Goal: Transaction & Acquisition: Purchase product/service

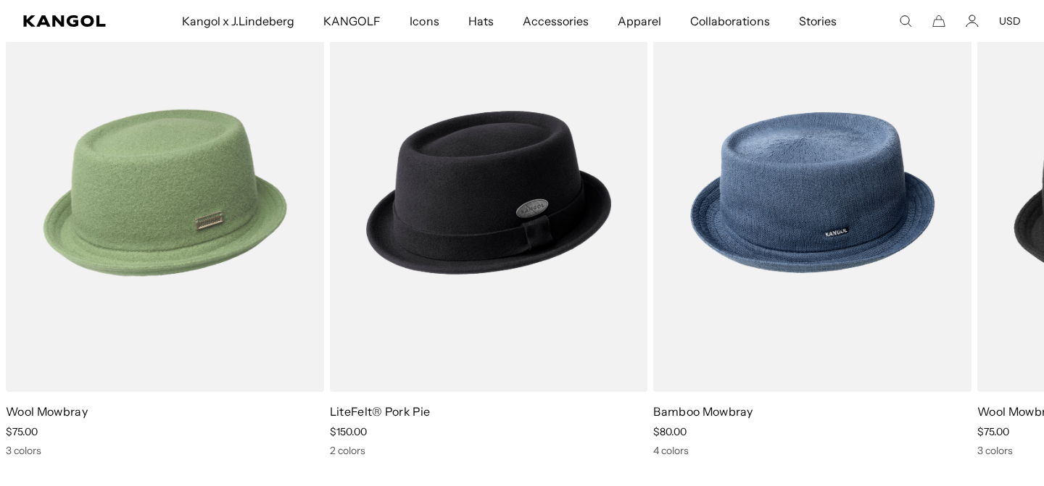
scroll to position [0, 299]
click at [167, 161] on img "1 of 3" at bounding box center [165, 192] width 318 height 399
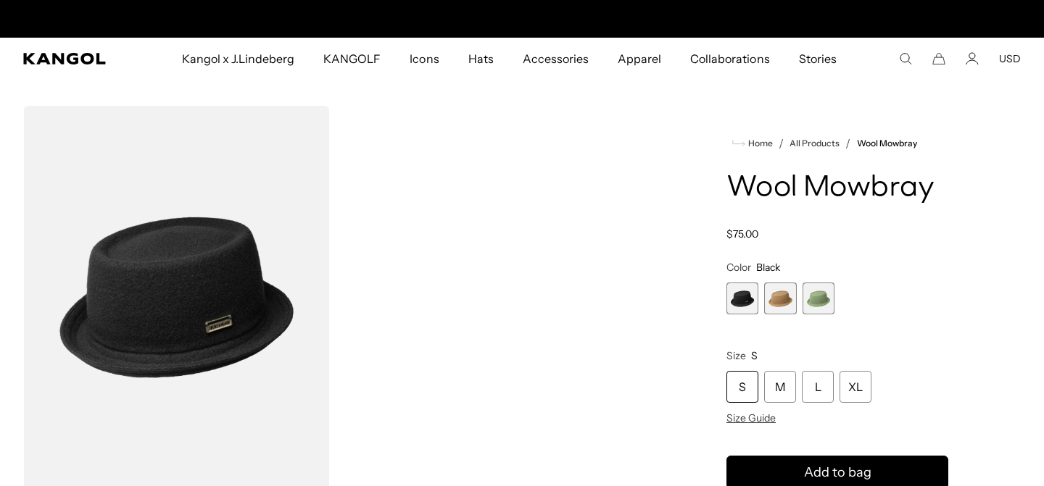
click at [779, 299] on span "2 of 3" at bounding box center [780, 299] width 32 height 32
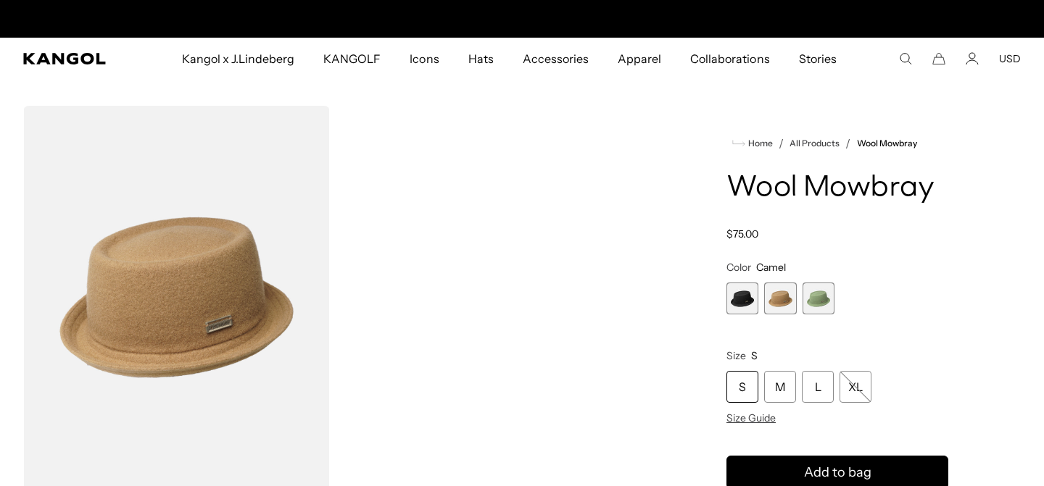
click at [826, 295] on span "3 of 3" at bounding box center [818, 299] width 32 height 32
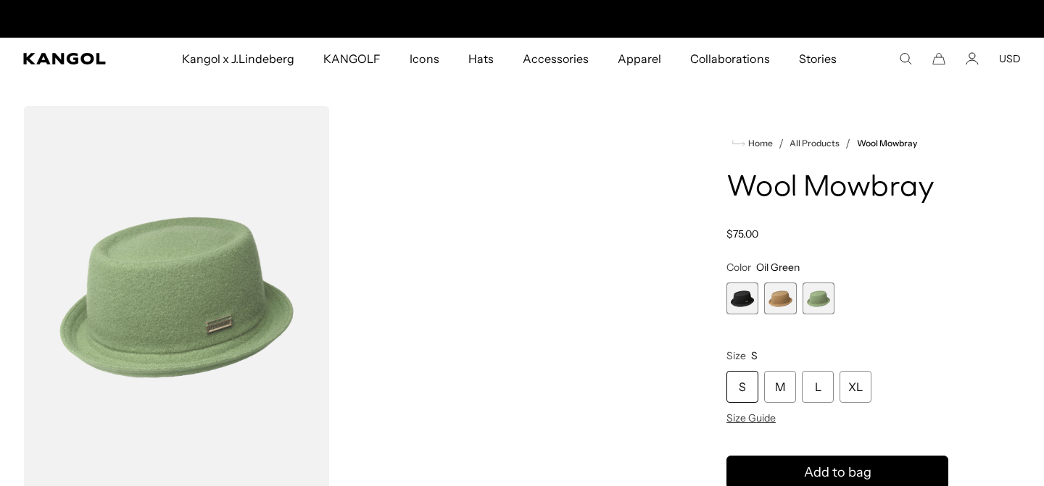
scroll to position [0, 299]
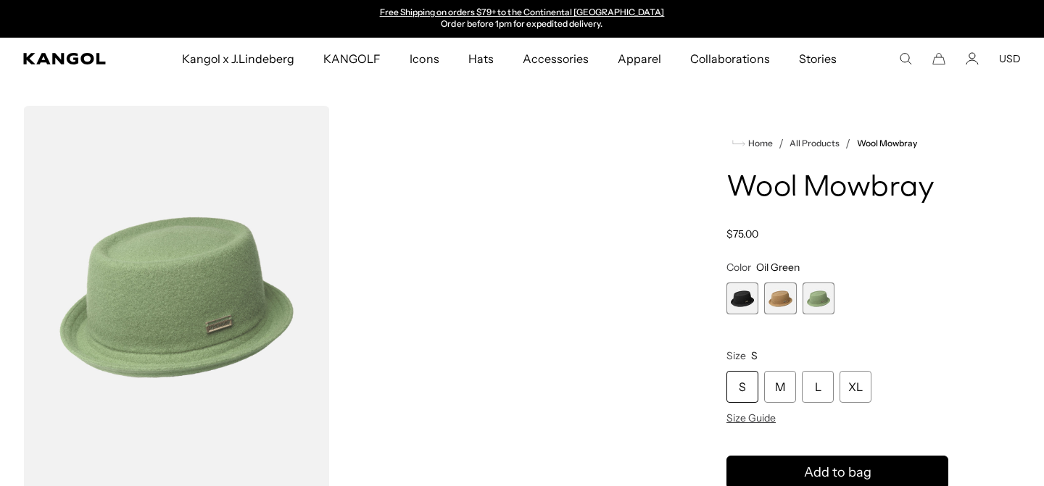
click at [745, 299] on span "1 of 3" at bounding box center [742, 299] width 32 height 32
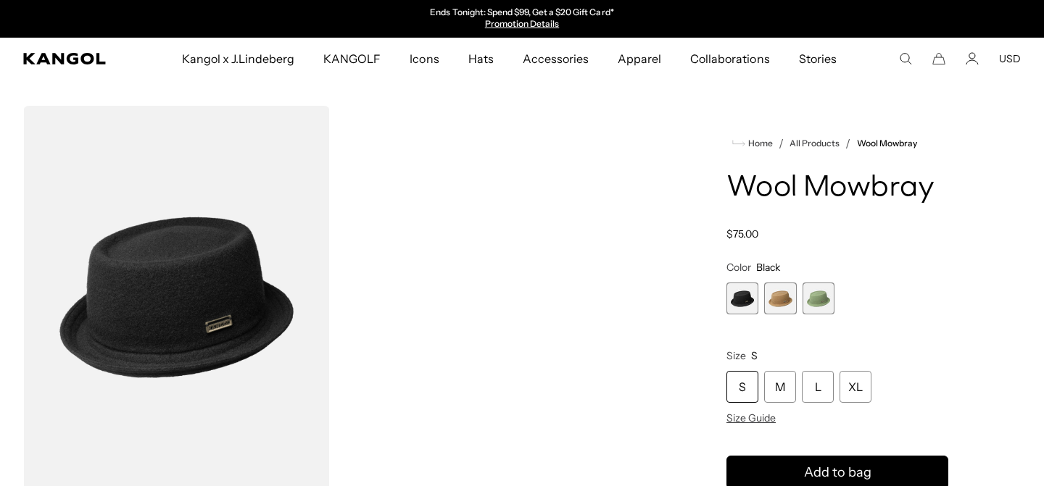
click at [193, 302] on img "Gallery Viewer" at bounding box center [176, 297] width 307 height 383
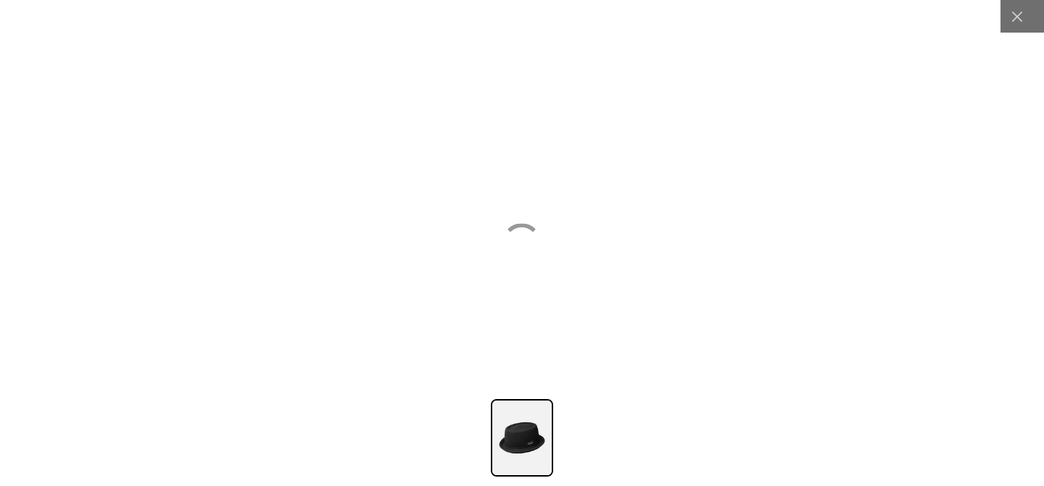
scroll to position [0, 299]
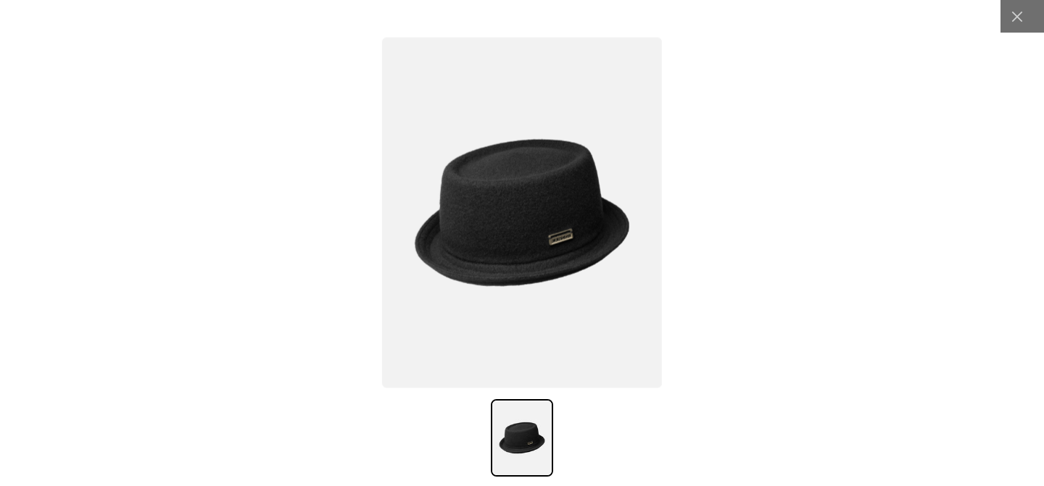
click at [510, 244] on img at bounding box center [522, 212] width 280 height 351
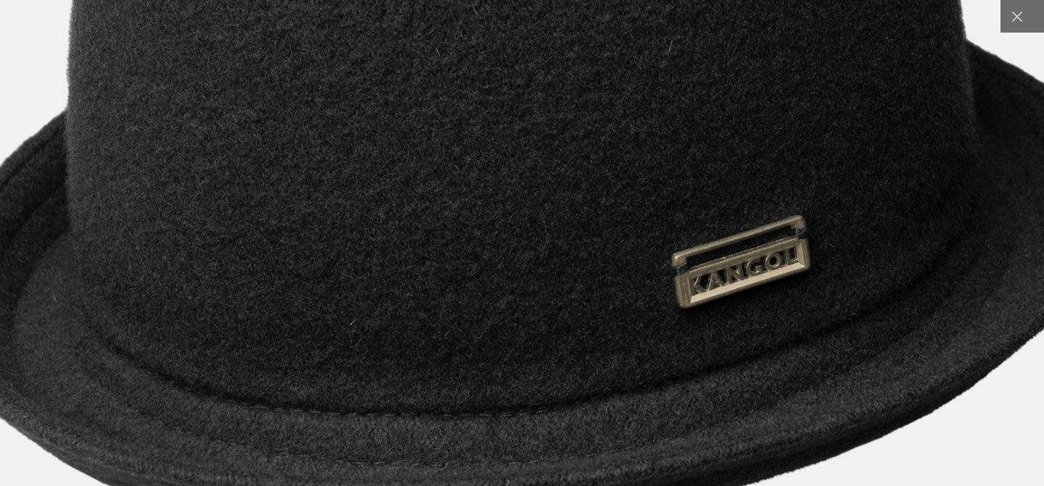
click at [508, 224] on img at bounding box center [525, 125] width 1556 height 1950
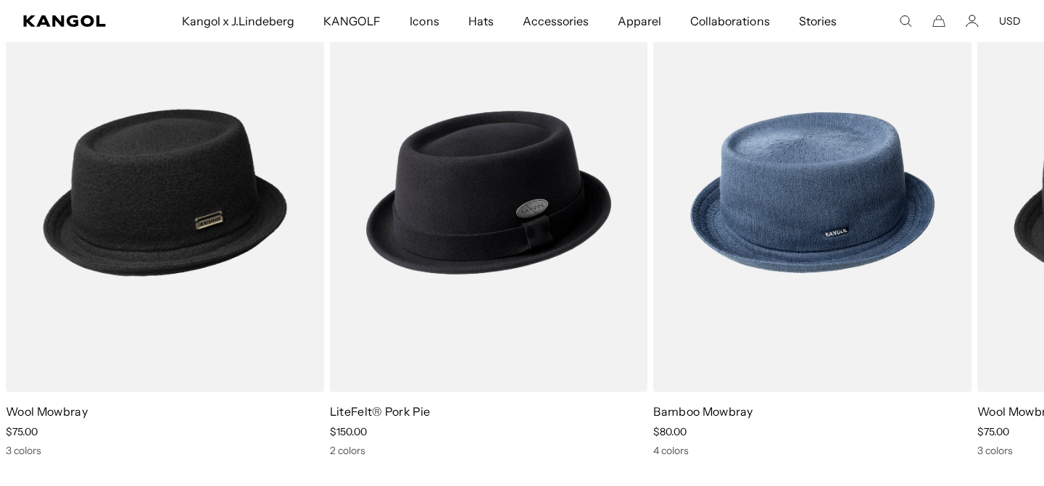
scroll to position [0, 299]
